Goal: Task Accomplishment & Management: Use online tool/utility

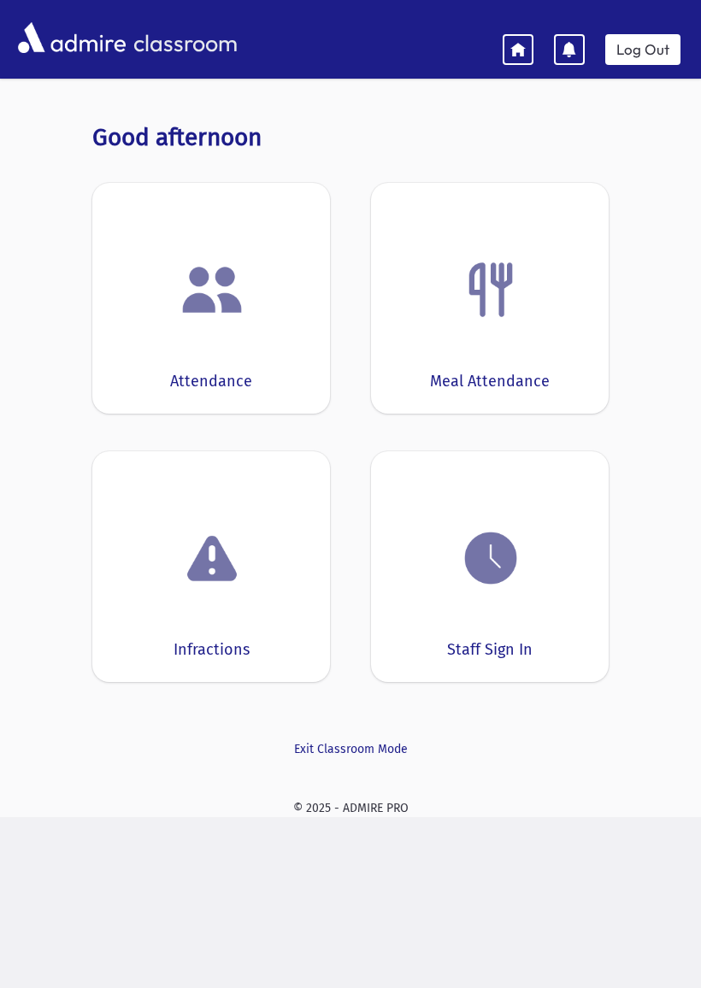
click at [513, 42] on icon at bounding box center [517, 48] width 15 height 15
click at [472, 586] on img at bounding box center [490, 558] width 65 height 65
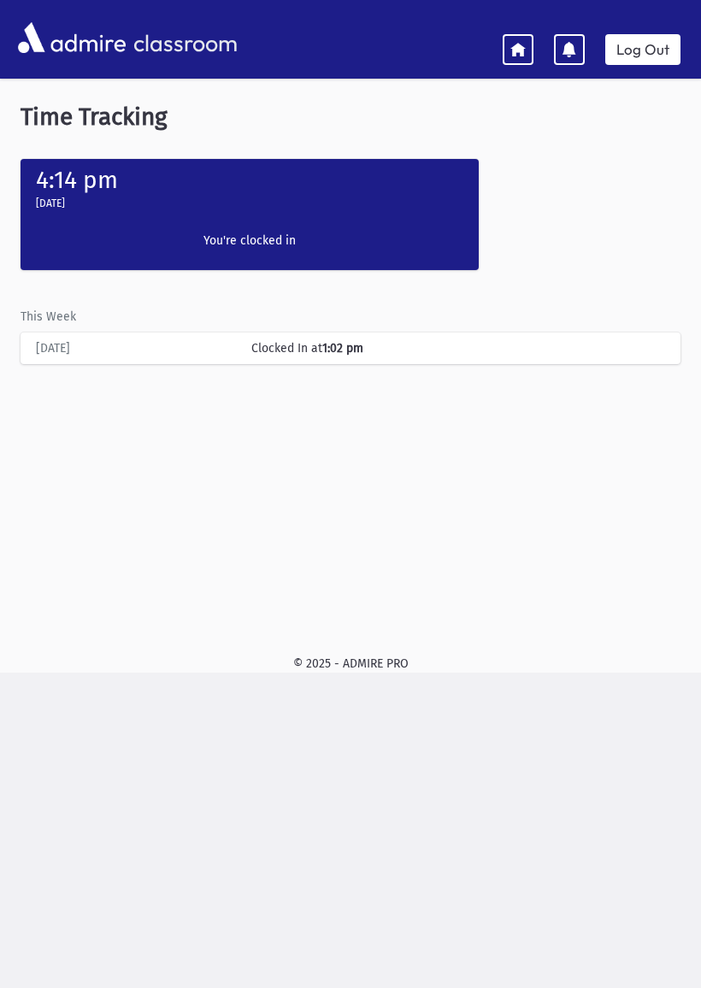
click at [206, 211] on div "[DATE]" at bounding box center [249, 206] width 441 height 24
click at [273, 348] on div "Clocked In at 1:02 pm" at bounding box center [458, 348] width 431 height 18
click at [209, 215] on div "[DATE]" at bounding box center [249, 206] width 441 height 24
click at [51, 216] on div "[DATE]" at bounding box center [249, 206] width 441 height 24
click at [28, 258] on div "4:14 pm [DATE] Clock In You're clocked in" at bounding box center [250, 214] width 458 height 111
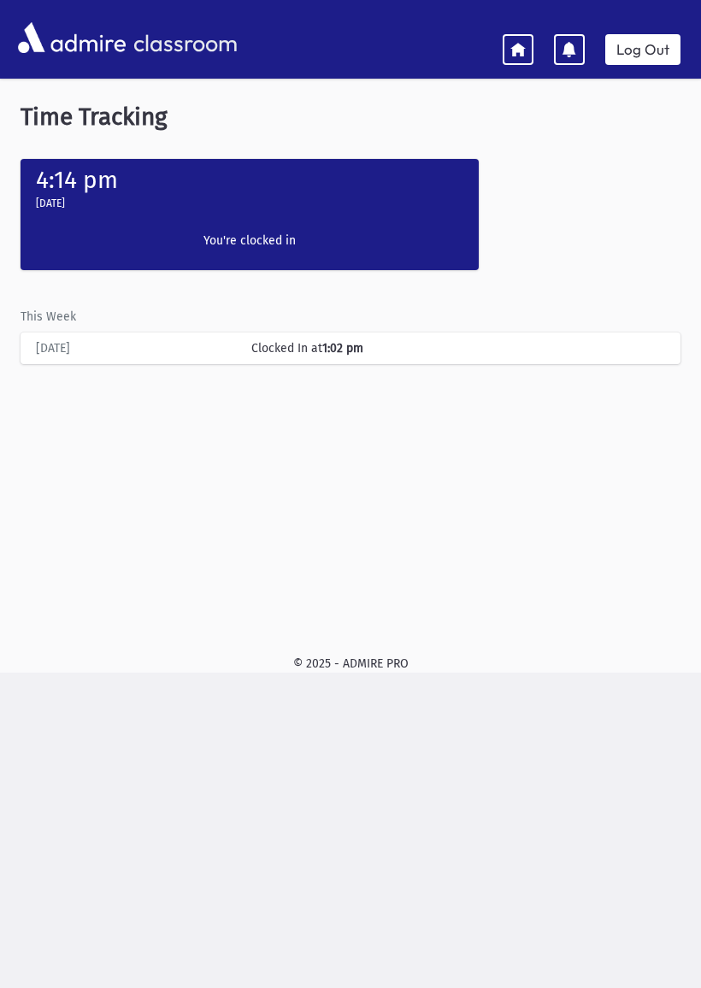
click at [49, 346] on div "[DATE]" at bounding box center [134, 348] width 215 height 18
click at [165, 223] on div "Clock In You're clocked in" at bounding box center [249, 244] width 221 height 52
click at [219, 209] on div "[DATE]" at bounding box center [249, 206] width 441 height 24
click at [335, 214] on div "[DATE]" at bounding box center [249, 206] width 441 height 24
click at [400, 219] on div "4:14 pm [DATE] Clock In You're clocked in" at bounding box center [250, 214] width 458 height 111
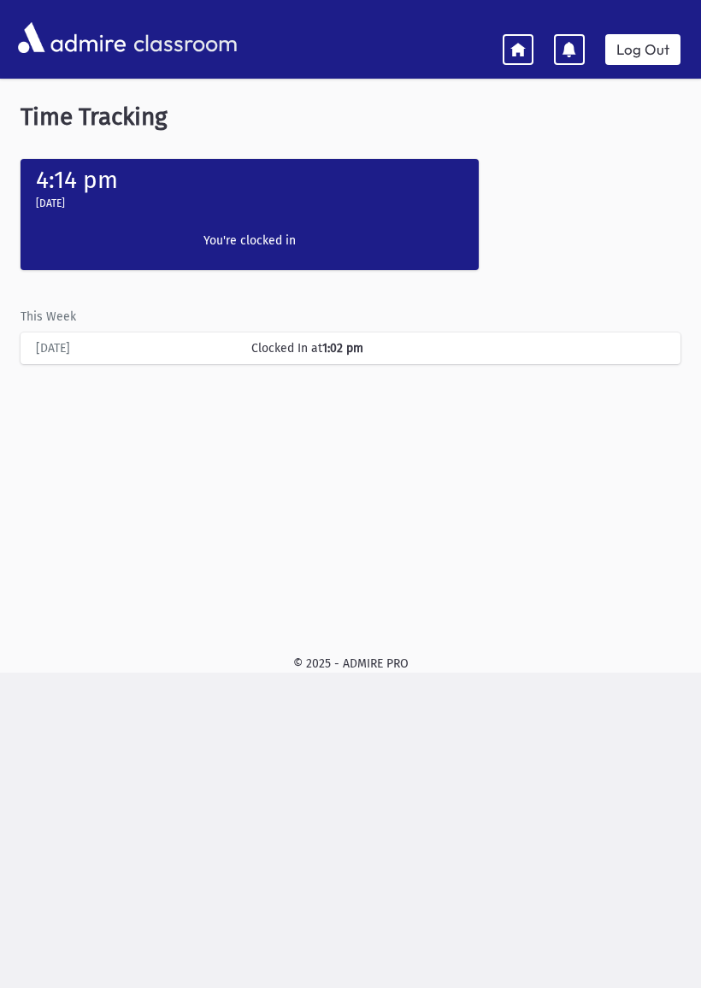
click at [566, 44] on icon at bounding box center [569, 49] width 15 height 15
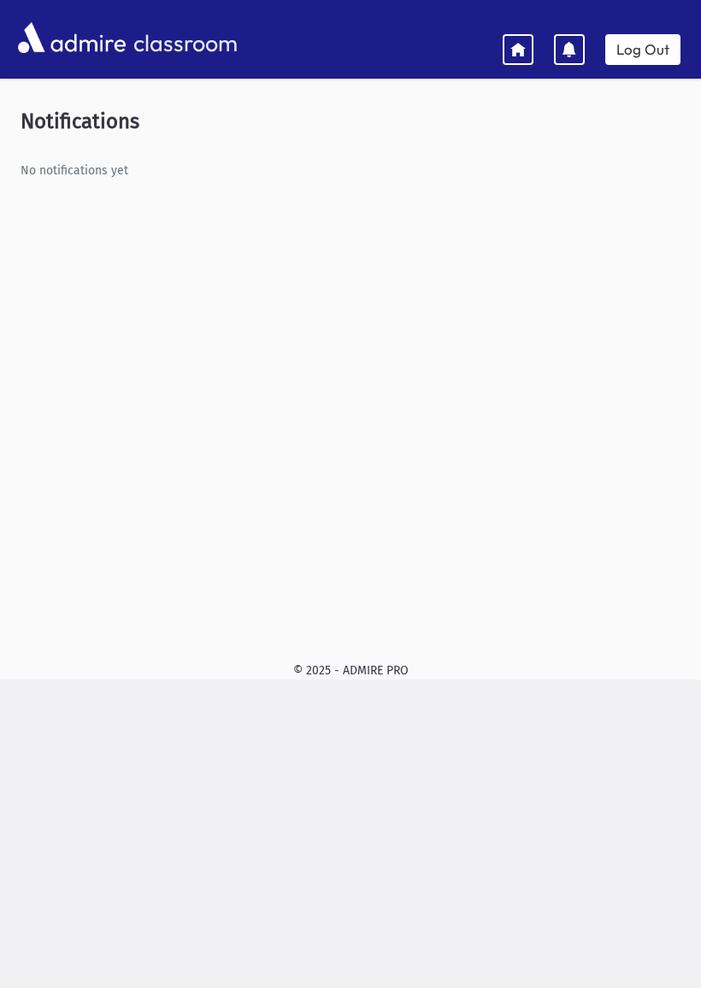
click at [45, 48] on img at bounding box center [72, 37] width 116 height 39
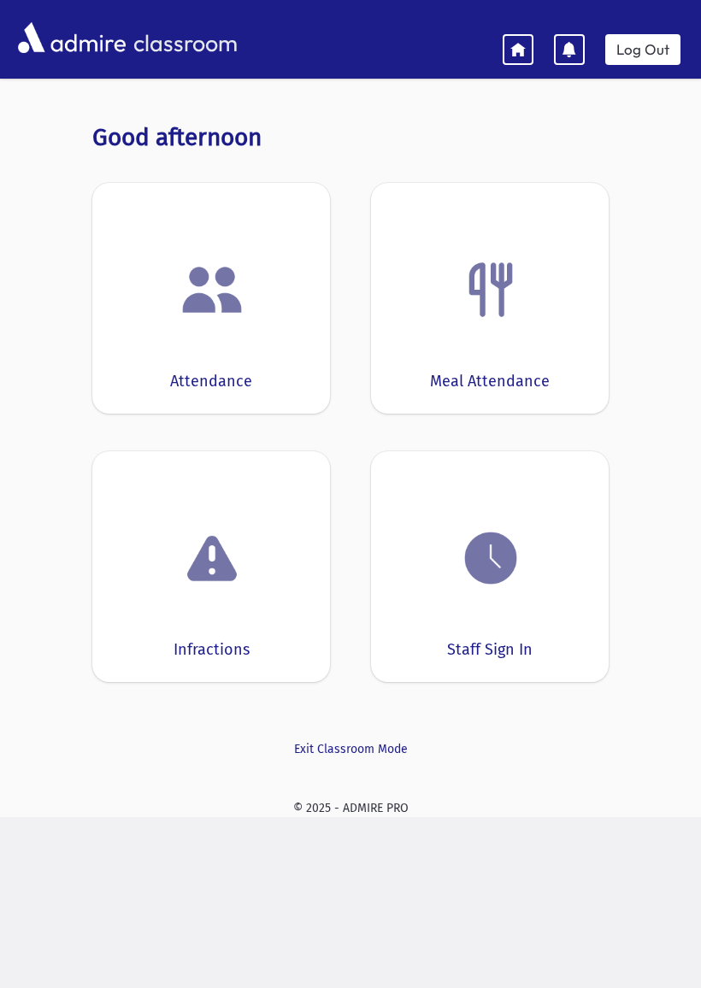
click at [480, 627] on div "Staff Sign In" at bounding box center [490, 566] width 238 height 231
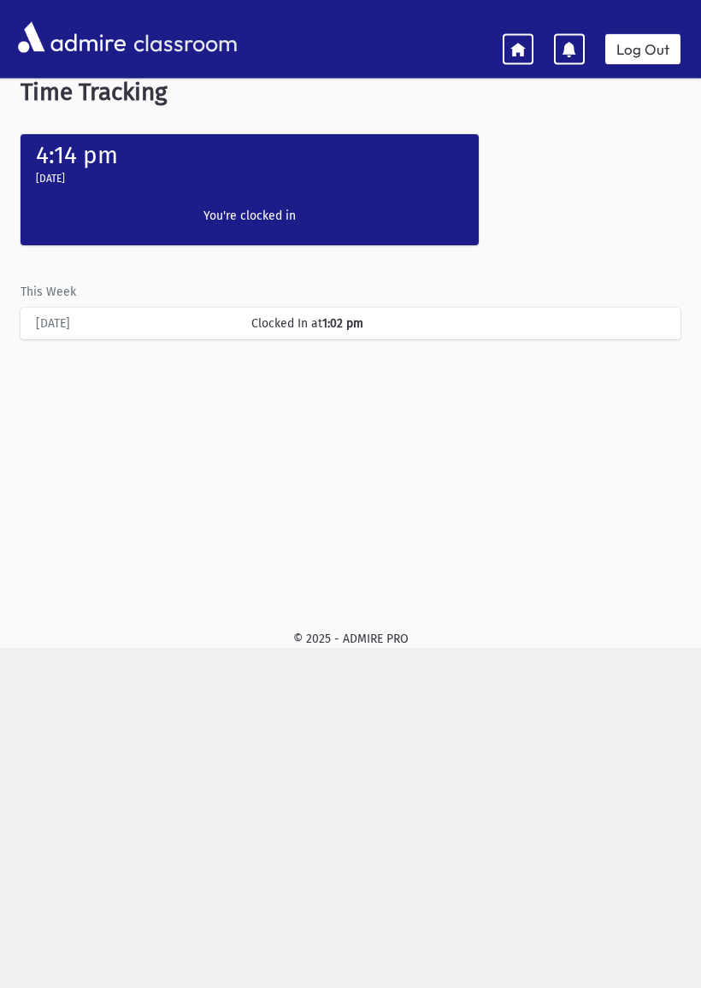
scroll to position [34, 0]
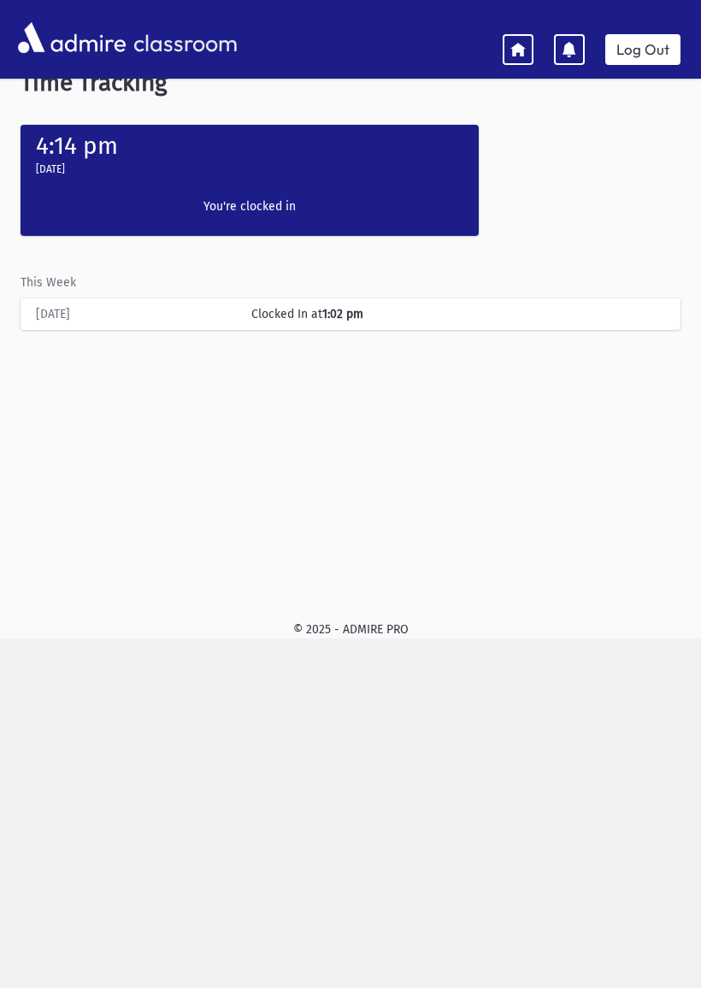
click at [85, 178] on div "[DATE]" at bounding box center [249, 172] width 441 height 24
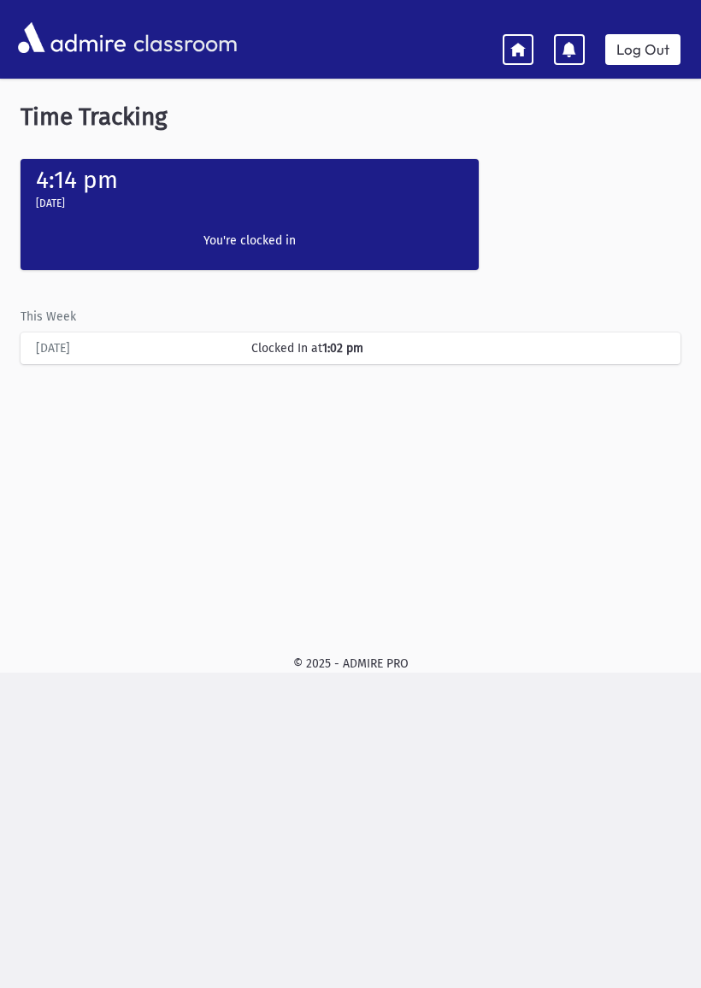
click at [85, 323] on div "This Week [DATE] Clocked In at 1:02 pm" at bounding box center [351, 325] width 660 height 77
click at [100, 354] on div "[DATE]" at bounding box center [134, 348] width 215 height 18
click at [101, 358] on div "[DATE] Clocked In at 1:02 pm" at bounding box center [350, 349] width 643 height 32
click at [84, 42] on img at bounding box center [72, 37] width 116 height 39
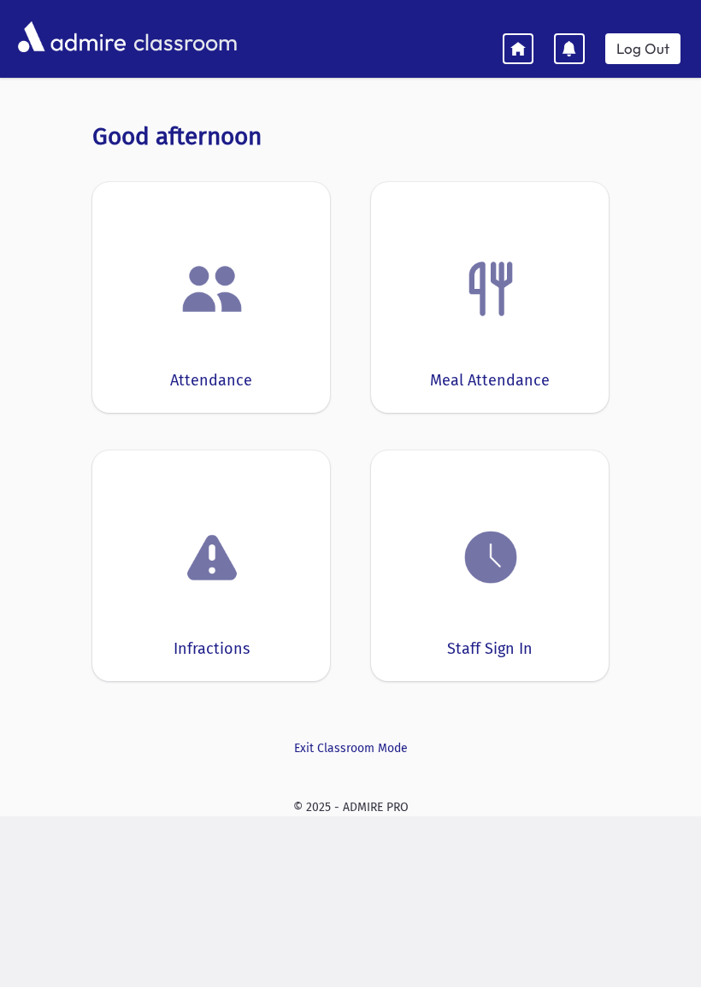
click at [439, 569] on div at bounding box center [490, 558] width 185 height 65
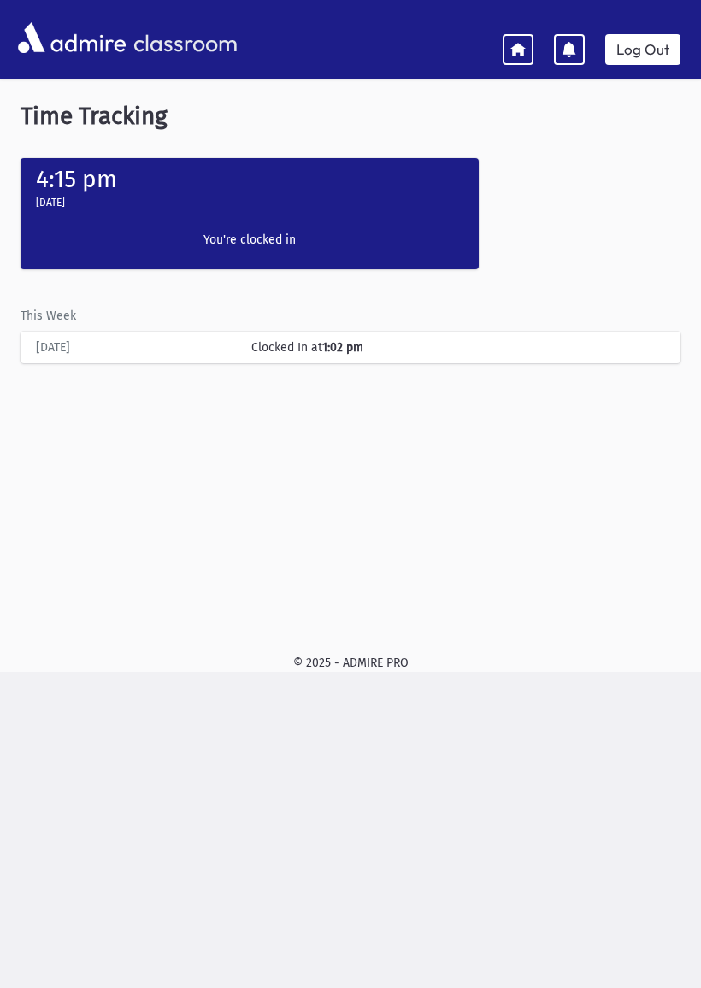
click at [297, 345] on div "Clocked In at 1:02 pm" at bounding box center [458, 348] width 431 height 18
click at [100, 221] on div "4:15 pm [DATE] Clock In You're clocked in" at bounding box center [250, 213] width 458 height 111
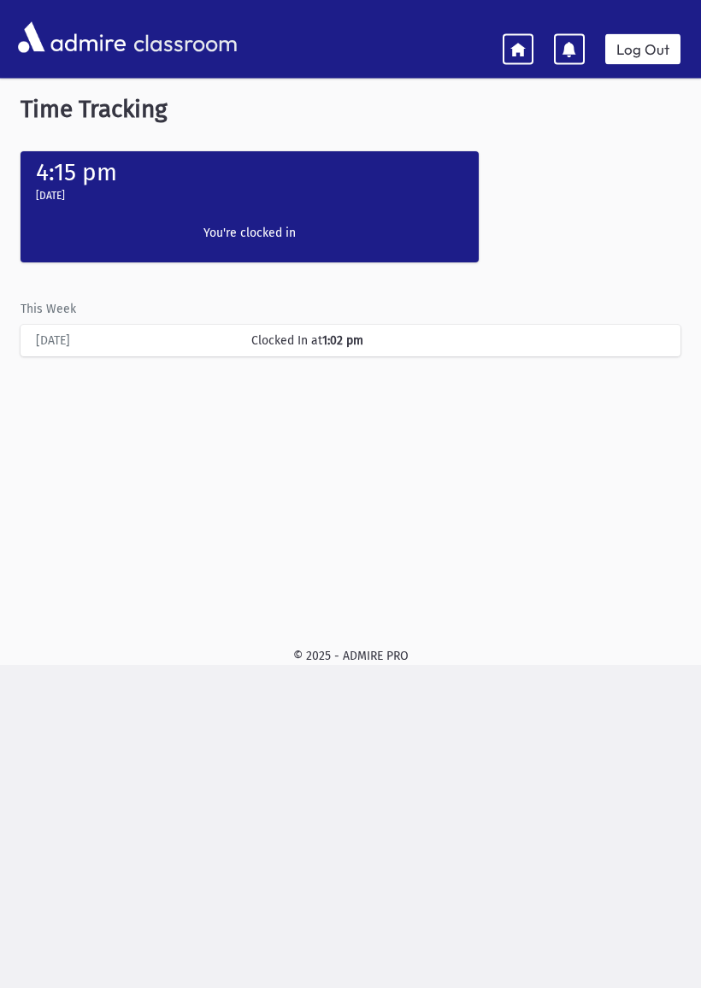
scroll to position [16, 0]
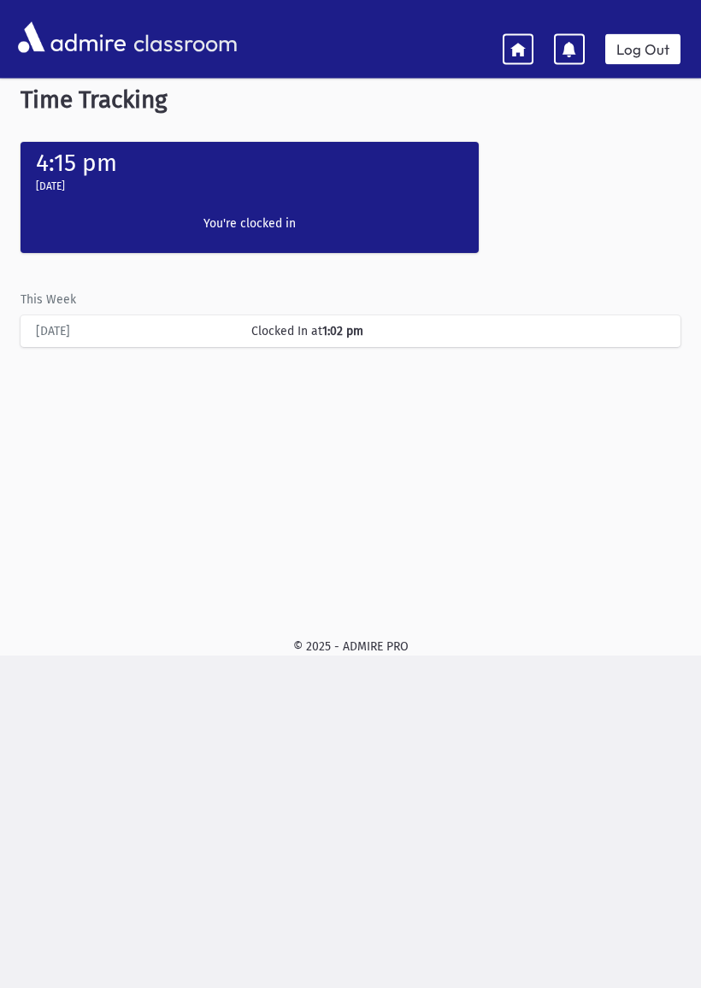
click at [217, 219] on label "You're clocked in" at bounding box center [249, 224] width 203 height 18
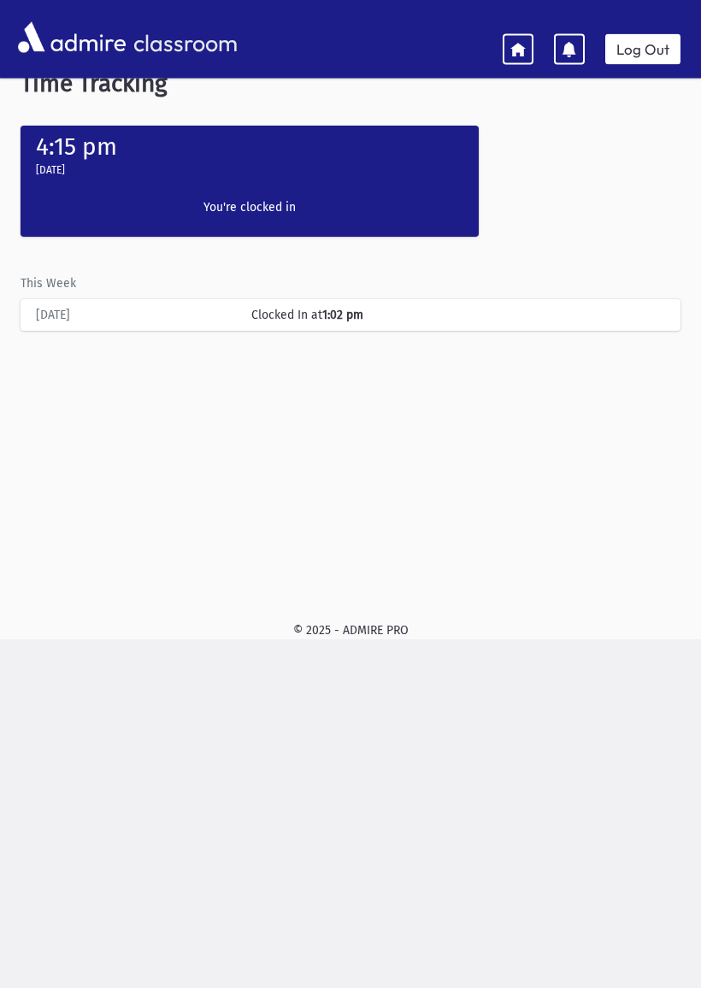
scroll to position [0, 0]
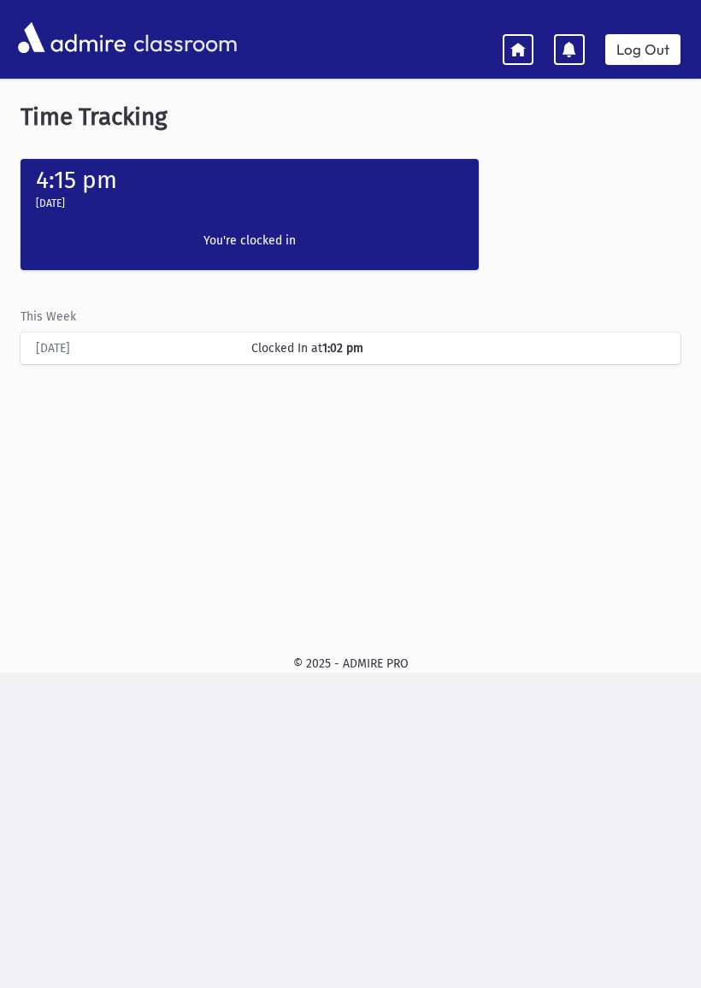
click at [74, 218] on div "4:15 pm [DATE] Clock In You're clocked in" at bounding box center [250, 214] width 458 height 111
click at [45, 355] on div "[DATE]" at bounding box center [134, 348] width 215 height 18
click at [256, 353] on div "Clocked In at 1:02 pm" at bounding box center [458, 348] width 431 height 18
